Goal: Task Accomplishment & Management: Manage account settings

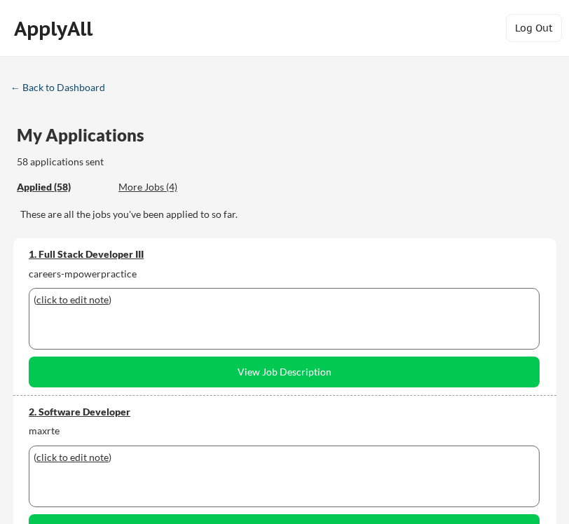
click at [74, 88] on div "← Back to Dashboard" at bounding box center [63, 88] width 105 height 10
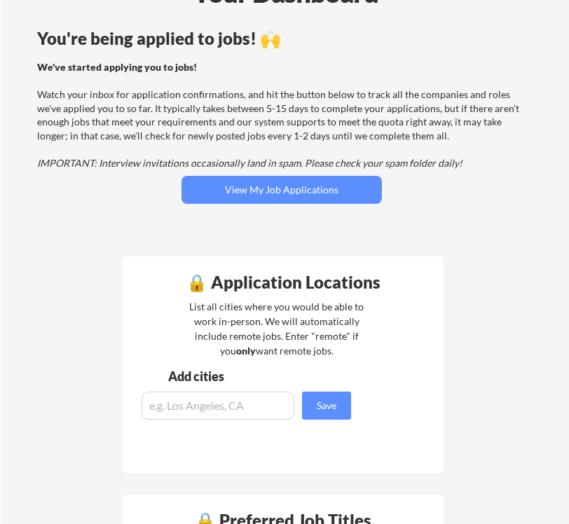
scroll to position [106, 0]
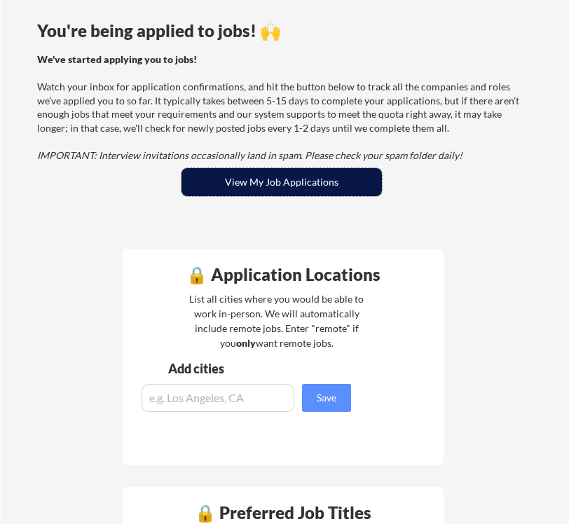
click at [251, 186] on button "View My Job Applications" at bounding box center [281, 182] width 200 height 28
